Goal: Contribute content

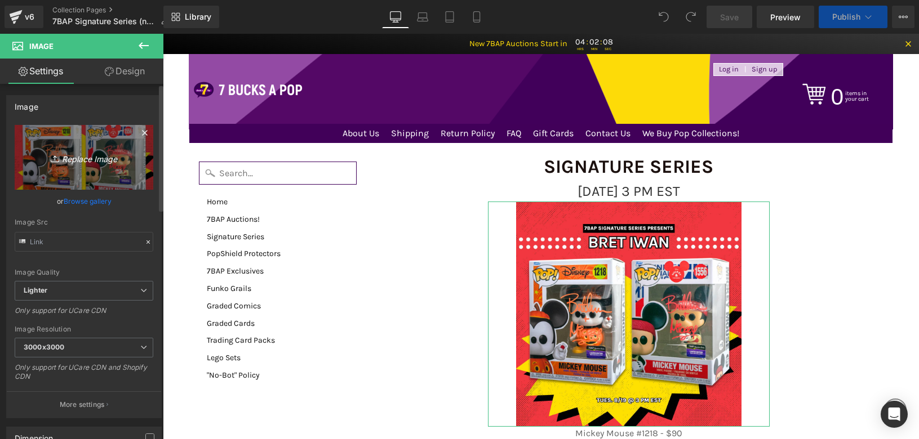
click at [72, 162] on icon "Replace Image" at bounding box center [84, 157] width 90 height 14
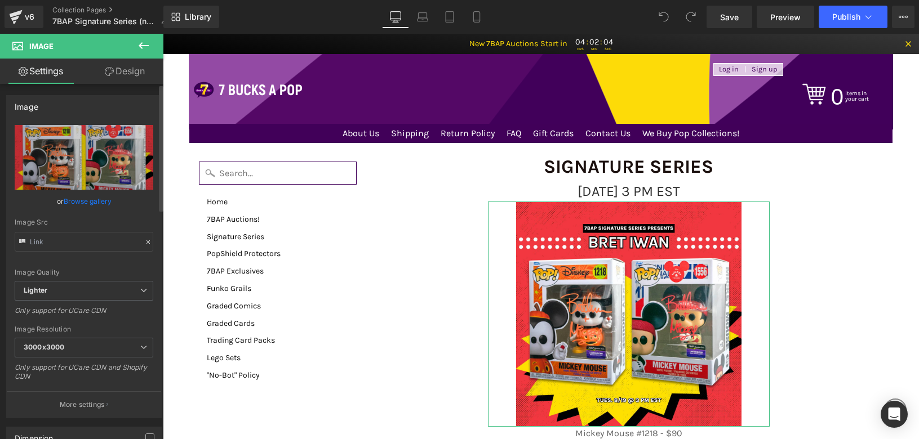
click at [92, 206] on link "Browse gallery" at bounding box center [88, 201] width 48 height 20
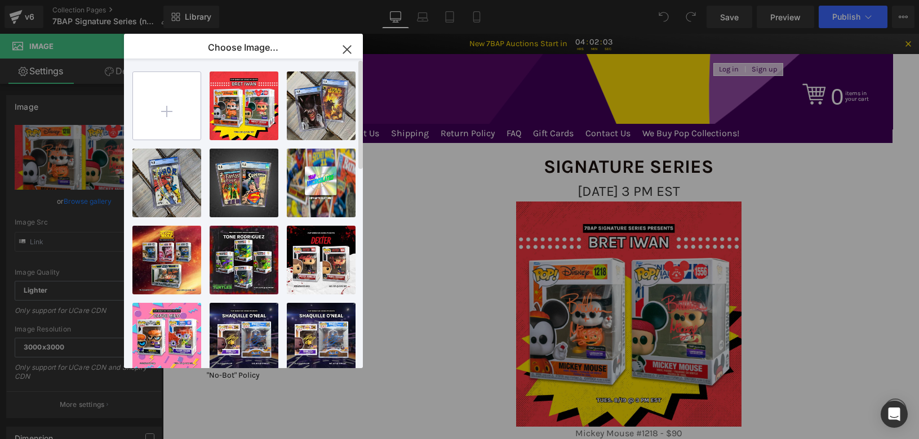
type input "C:\fakepath\8_26_SS_Web.webp"
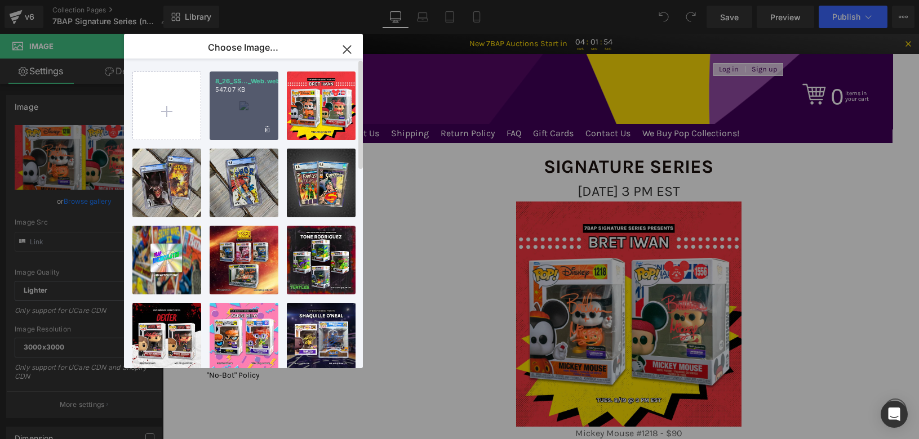
click at [0, 0] on p "547.07 KB" at bounding box center [0, 0] width 0 height 0
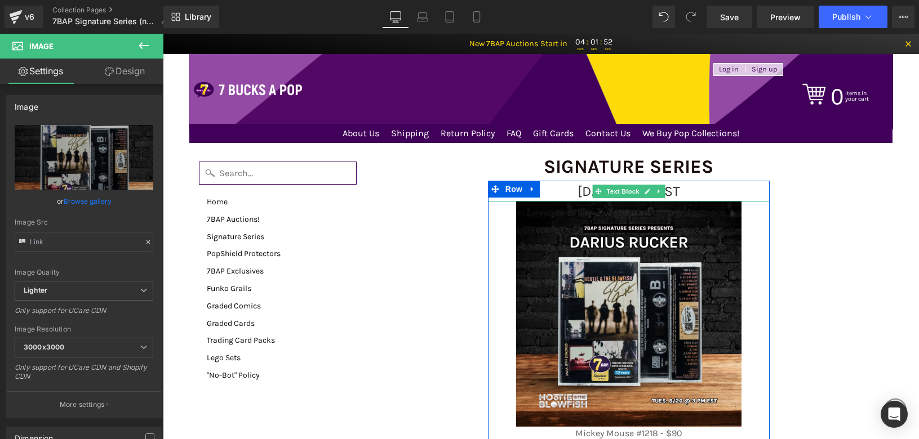
click at [680, 187] on span "[DATE] 3 PM EST" at bounding box center [628, 191] width 102 height 16
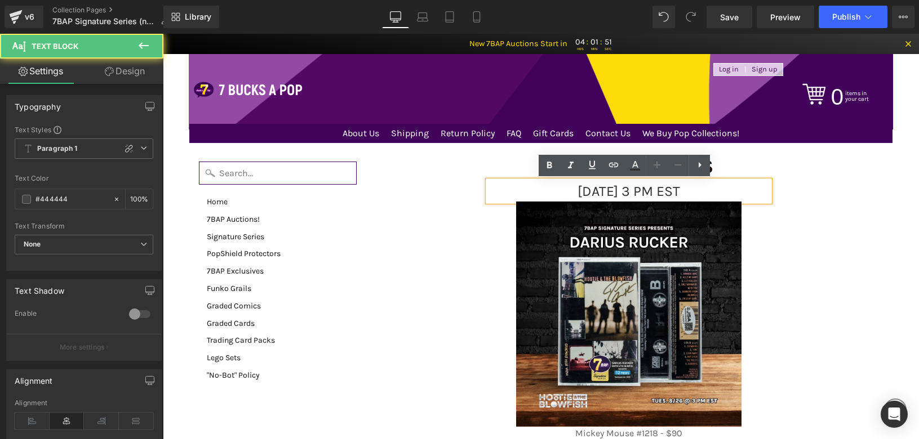
click at [680, 187] on span "[DATE] 3 PM EST" at bounding box center [628, 191] width 102 height 16
drag, startPoint x: 641, startPoint y: 192, endPoint x: 630, endPoint y: 190, distance: 11.9
click at [630, 190] on span "[DATE] 3 PM EST" at bounding box center [628, 191] width 102 height 16
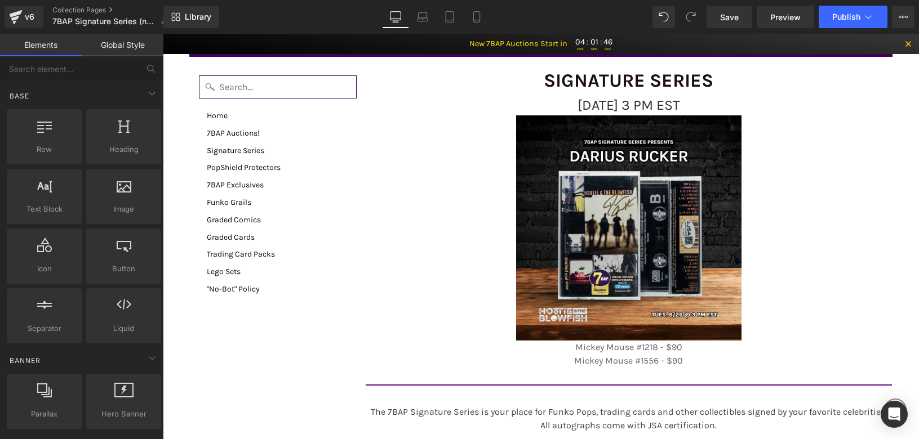
scroll to position [87, 0]
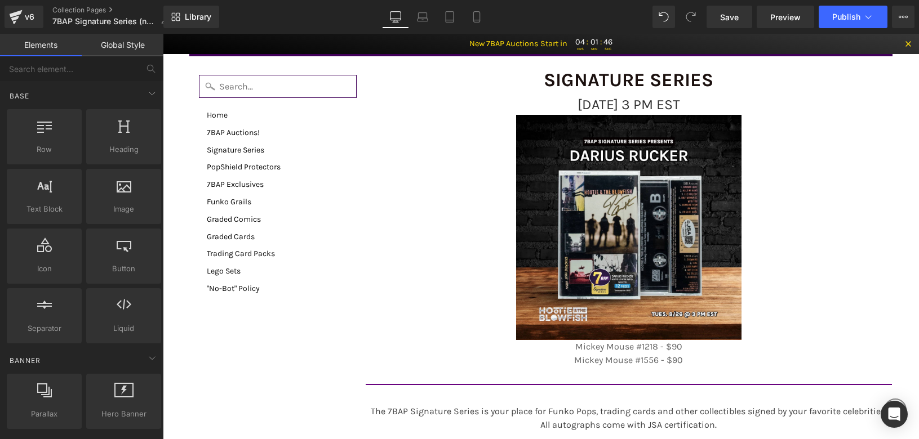
click at [579, 348] on p "Mickey Mouse #1218 - $90 Mickey Mouse #1556 - $90" at bounding box center [629, 353] width 282 height 27
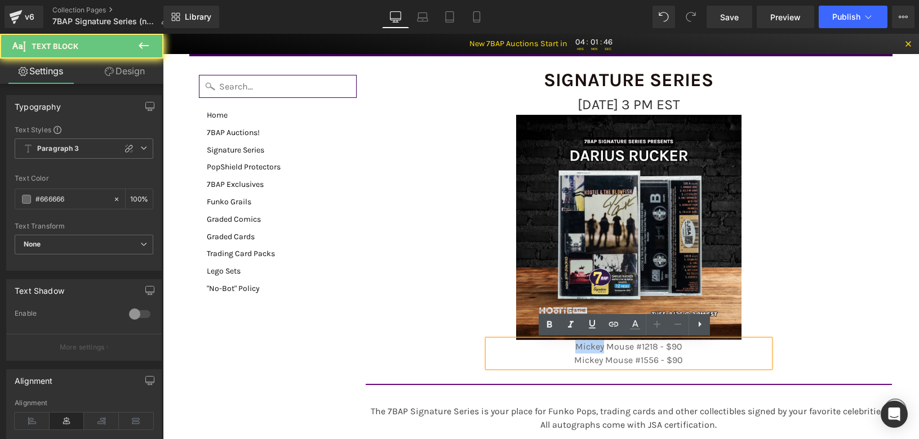
click at [579, 348] on p "Mickey Mouse #1218 - $90 Mickey Mouse #1556 - $90" at bounding box center [629, 353] width 282 height 27
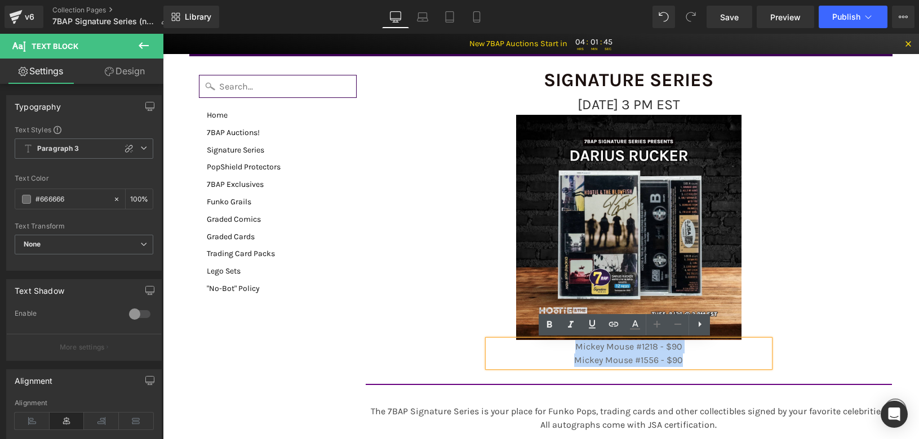
drag, startPoint x: 579, startPoint y: 348, endPoint x: 635, endPoint y: 363, distance: 58.3
click at [635, 363] on p "Mickey Mouse #1218 - $90 Mickey Mouse #1556 - $90" at bounding box center [629, 353] width 282 height 27
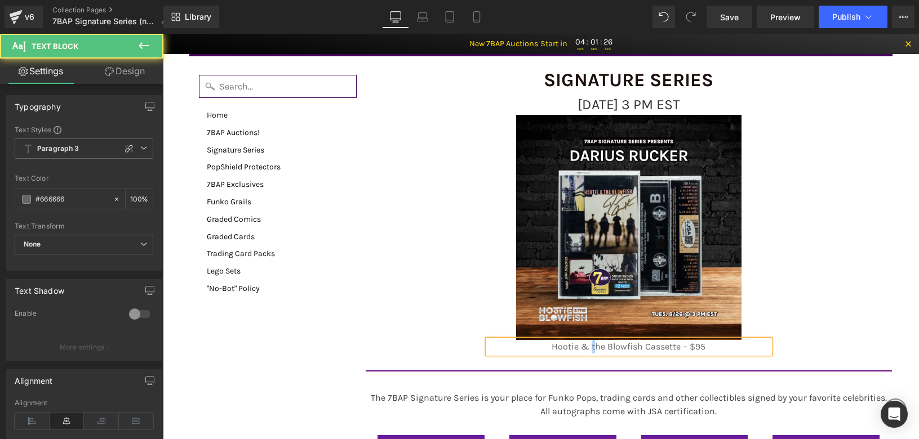
click at [590, 348] on p "Hootie & the Blowfish Cassette – $95" at bounding box center [629, 347] width 282 height 14
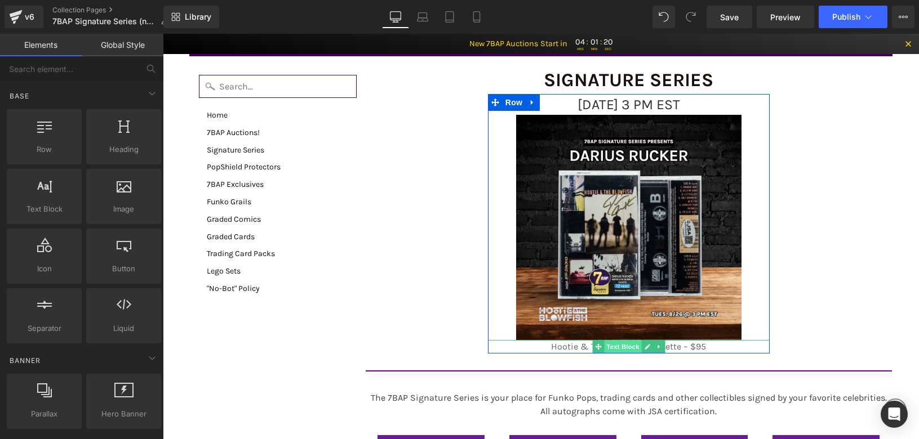
click at [604, 343] on span "Text Block" at bounding box center [622, 347] width 37 height 14
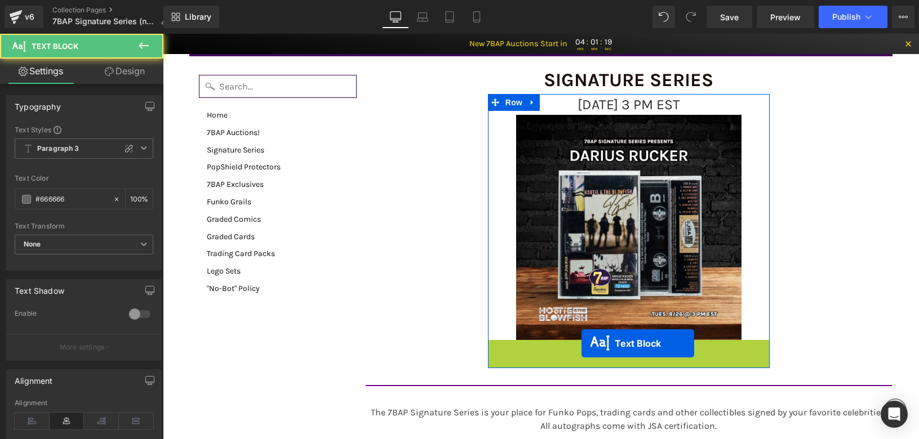
drag, startPoint x: 604, startPoint y: 343, endPoint x: 564, endPoint y: 343, distance: 40.0
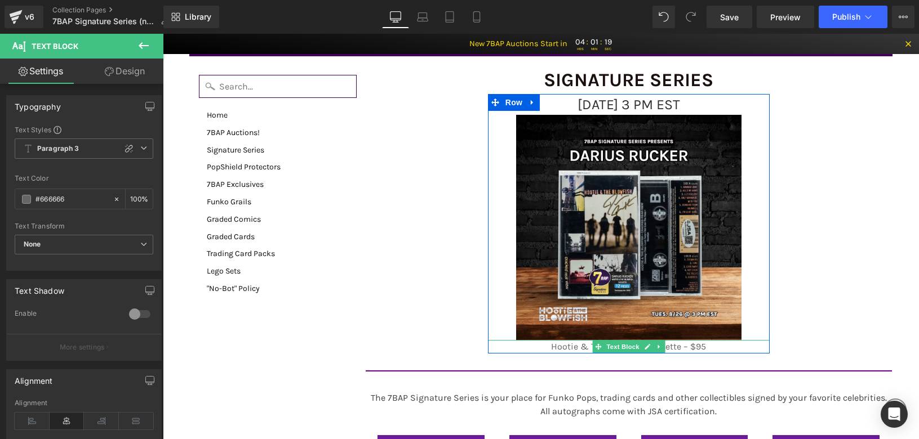
click at [554, 349] on p "Hootie & The Blowfish Cassette – $95" at bounding box center [629, 347] width 282 height 14
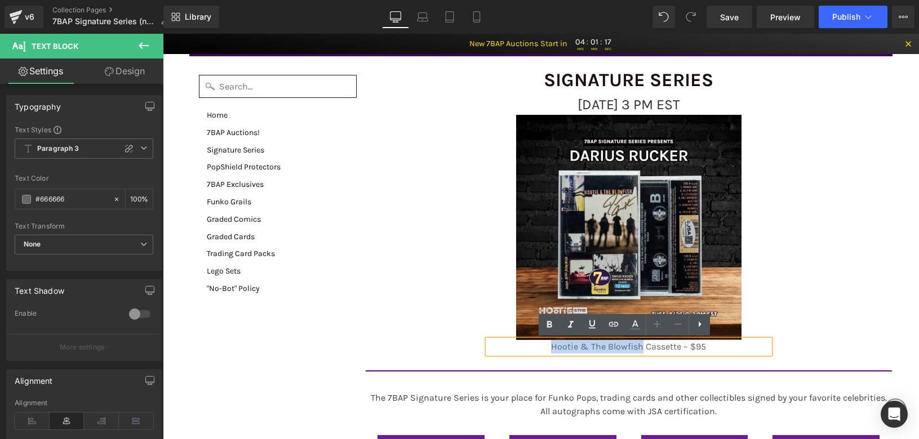
drag, startPoint x: 554, startPoint y: 349, endPoint x: 819, endPoint y: 367, distance: 265.3
click at [604, 351] on p "Hootie & The Blowfish Cassette – $95" at bounding box center [629, 347] width 282 height 14
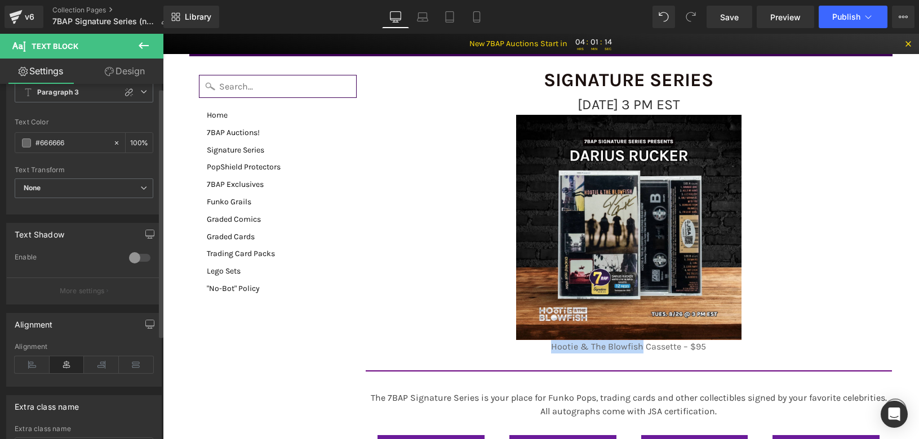
scroll to position [0, 0]
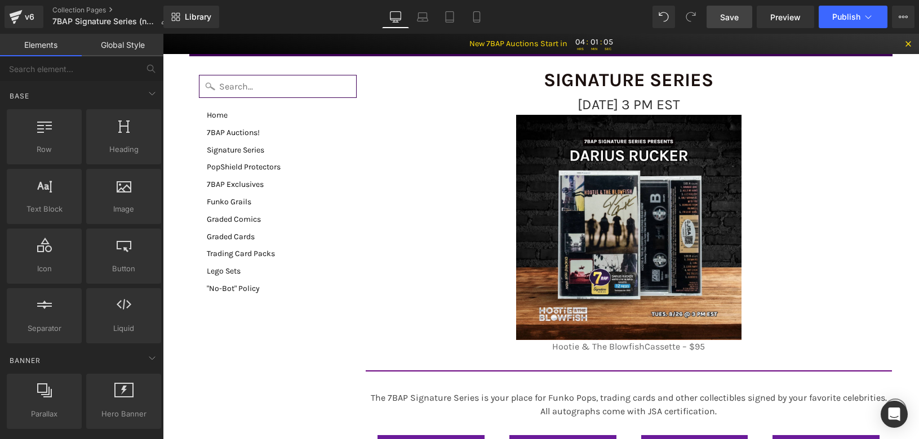
click at [708, 15] on link "Save" at bounding box center [729, 17] width 46 height 23
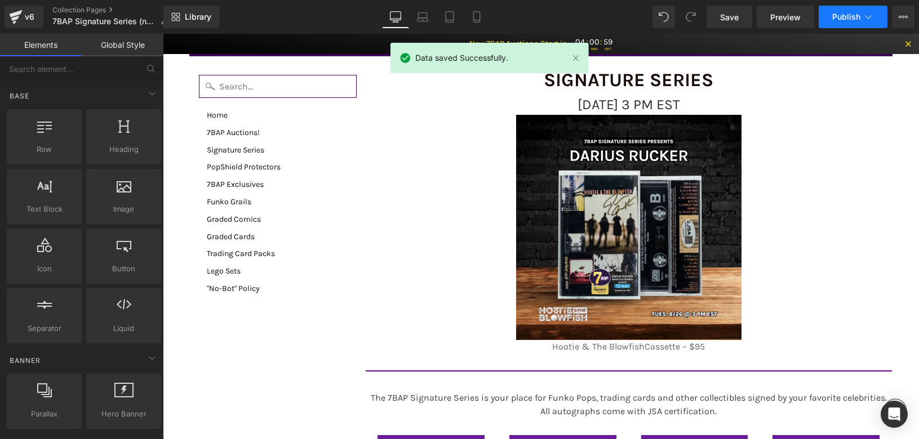
click at [862, 14] on icon at bounding box center [867, 16] width 11 height 11
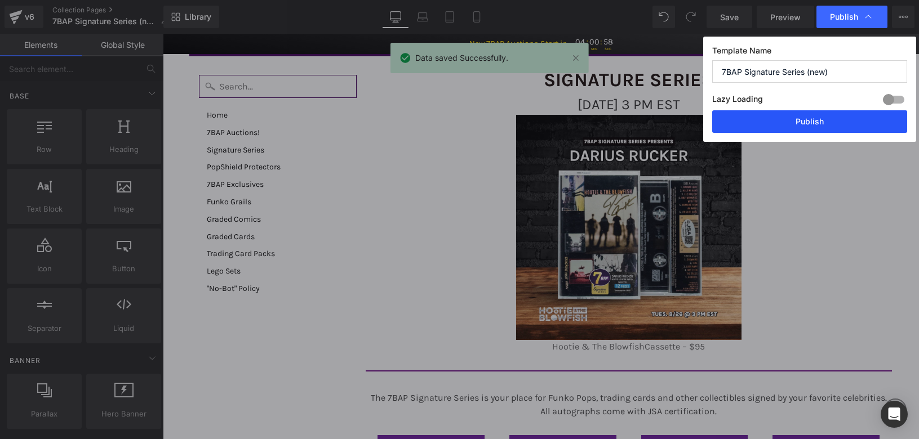
drag, startPoint x: 797, startPoint y: 116, endPoint x: 634, endPoint y: 82, distance: 166.2
click at [797, 116] on button "Publish" at bounding box center [809, 121] width 195 height 23
